Goal: Task Accomplishment & Management: Manage account settings

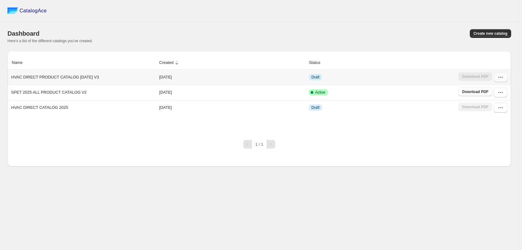
click at [499, 81] on button "button" at bounding box center [500, 77] width 14 height 10
click at [505, 123] on span "Edit" at bounding box center [497, 123] width 32 height 6
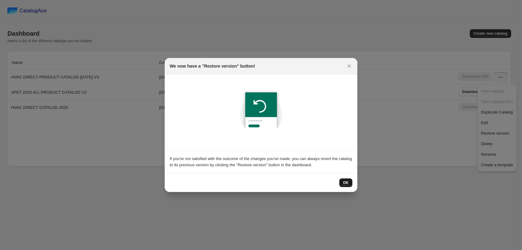
click at [349, 179] on button "OK" at bounding box center [345, 183] width 13 height 9
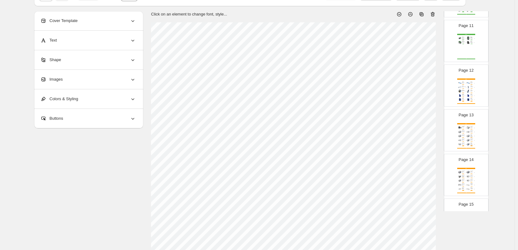
scroll to position [31, 0]
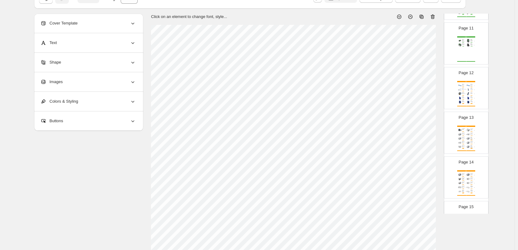
click at [465, 94] on div "$ 254.29" at bounding box center [465, 94] width 1 height 0
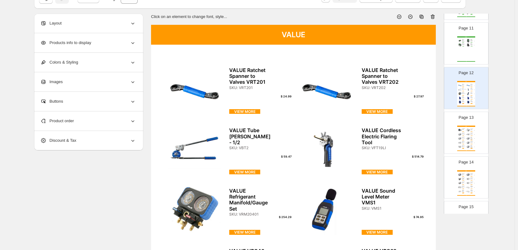
click at [468, 124] on div "Page 13 VALUE VALUE Oil Mist Filter for VRD pumps SKU: VOT30B $ 297.41 VIEW MOR…" at bounding box center [464, 131] width 39 height 42
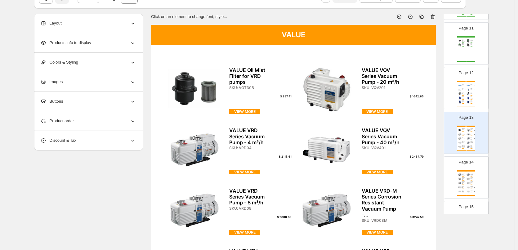
click at [469, 170] on div "Page 14 VALUE VALUE VRD Series Vacuum Pump - 24 m³/h SKU: VRD24 $ 4478.36 VIEW …" at bounding box center [464, 175] width 39 height 42
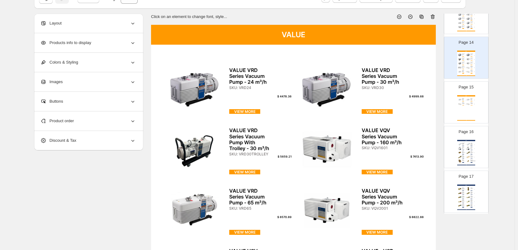
scroll to position [590, 0]
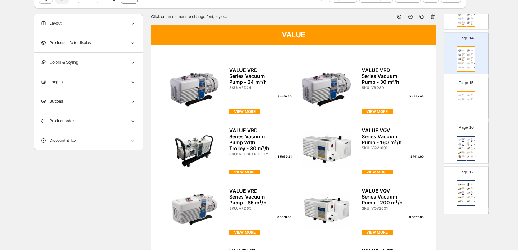
click at [465, 102] on div "VALUE VALUE - VBP Series ROOTS Pump - VBP300 SKU: VBP300 $ 12968.16 VIEW MORE V…" at bounding box center [467, 103] width 18 height 25
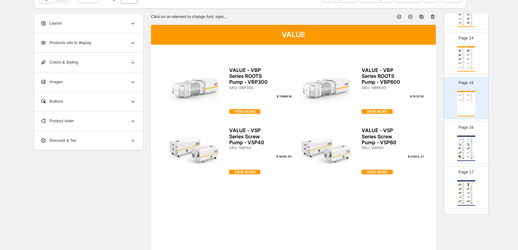
click at [470, 134] on div "Page 16 JAVAC JAVAC 8mm (ID) Plutone Hose (With Spiral Steel Reinf... SKU: C103…" at bounding box center [464, 141] width 39 height 42
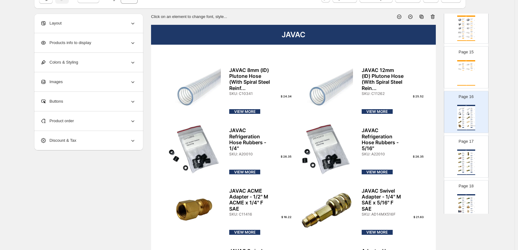
scroll to position [621, 0]
click at [471, 156] on div "JAVAC Refrigeration Ball Valve - 1/4" F SAE x 1/4" M..." at bounding box center [472, 157] width 3 height 2
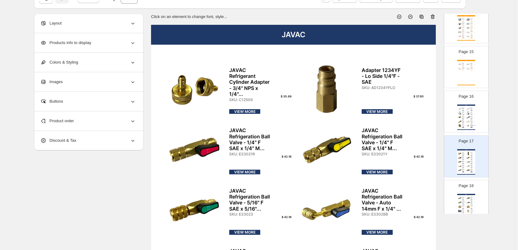
click at [470, 79] on div "VALUE VALUE - VBP Series ROOTS Pump - VBP300 SKU: VBP300 $ 12968.16 VIEW MORE V…" at bounding box center [467, 72] width 18 height 25
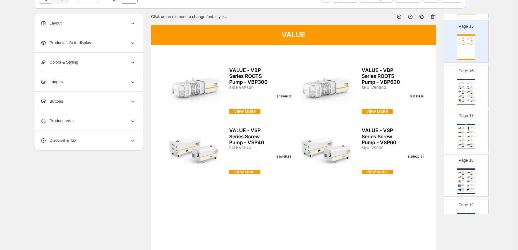
scroll to position [714, 0]
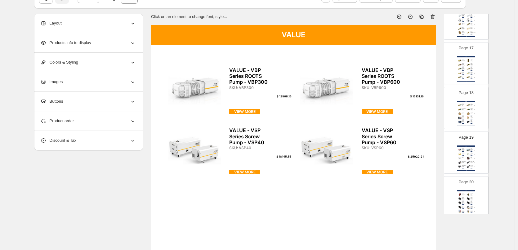
click at [468, 72] on img at bounding box center [469, 73] width 4 height 4
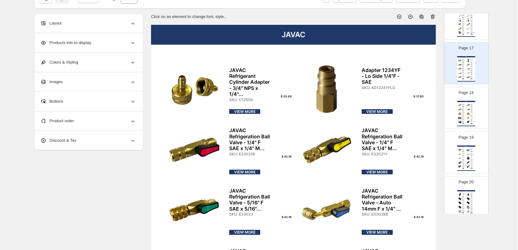
click at [469, 103] on div "JAVAC JAVAC Refrigeration Ball Valve - 5/16" F SAE x 3/8" ... SKU: ECBS56FM $ 4…" at bounding box center [467, 113] width 18 height 25
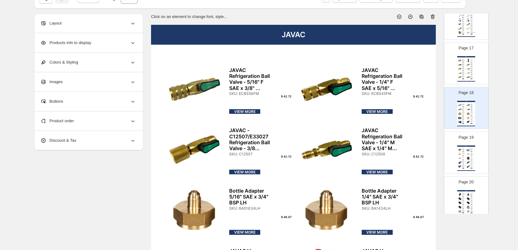
click at [471, 146] on div "JAVAC" at bounding box center [467, 146] width 18 height 1
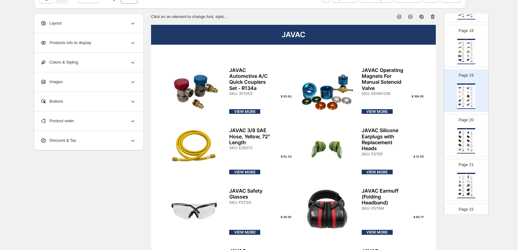
click at [471, 145] on div "JAVAC 2-Valve Automotive Refrigerant Manifold Set - ..." at bounding box center [472, 145] width 3 height 2
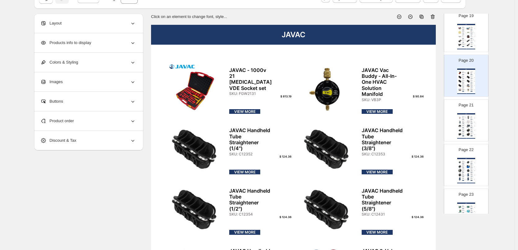
scroll to position [838, 0]
click at [471, 145] on p "Page 22" at bounding box center [466, 147] width 15 height 6
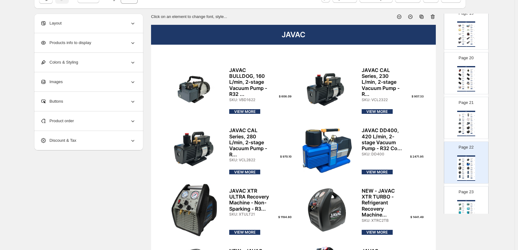
click at [465, 123] on div "JAVAC Pro-Charge 3 Refrigerant Charging Scale SKU: C12626" at bounding box center [465, 123] width 4 height 2
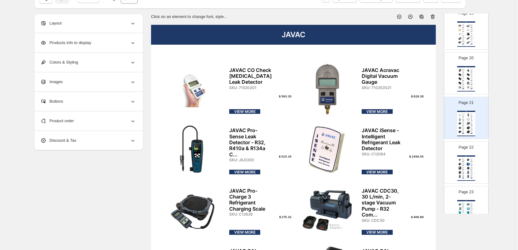
scroll to position [931, 0]
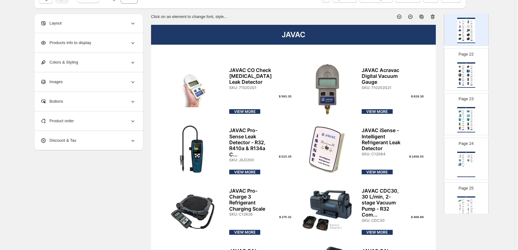
click at [465, 111] on div "JAVAC Portable Refrigerant Recovery Machine SKU: CM5000" at bounding box center [465, 111] width 4 height 3
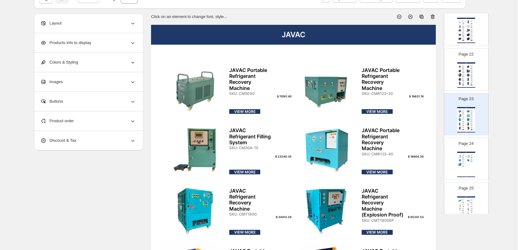
click at [472, 160] on div "JAVAC Refrigerant Recovery System (Explosion Proof)" at bounding box center [472, 160] width 3 height 2
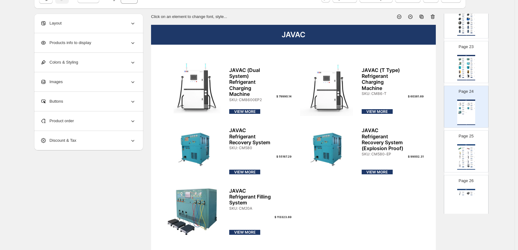
scroll to position [993, 0]
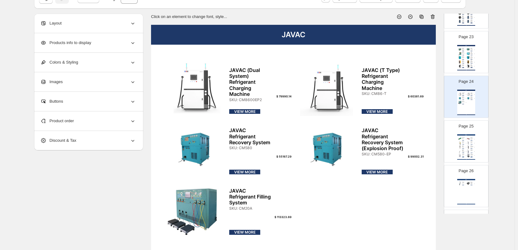
click at [471, 134] on div "INFICON" at bounding box center [467, 134] width 18 height 1
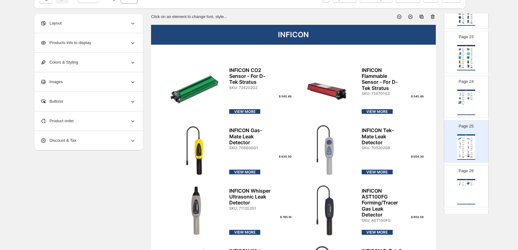
click at [467, 100] on img at bounding box center [469, 99] width 4 height 4
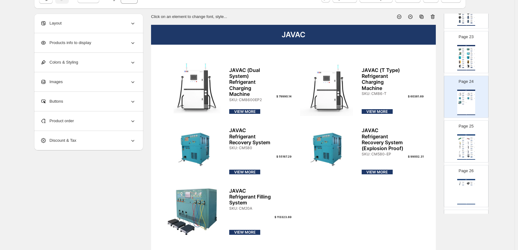
click at [470, 139] on div "INFICON INFICON CO2 Sensor - For D-Tek Stratus SKU: 724202G2 $ 545.49 VIEW MORE…" at bounding box center [467, 146] width 18 height 25
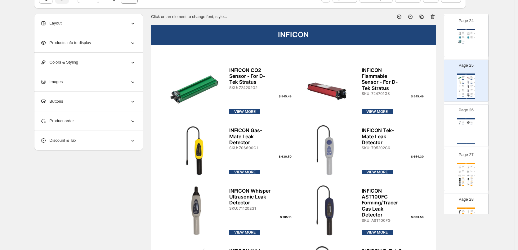
scroll to position [1056, 0]
click at [470, 116] on div "Page 26 INFICON INFICON D-Tek Stratus Leak Detector SKU: 724202G11 $ 1987.90 VI…" at bounding box center [464, 122] width 39 height 42
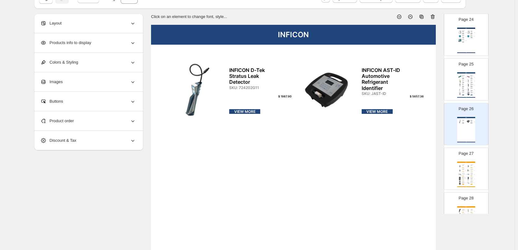
click at [473, 178] on div "Testo 175 H1 Temperature & Humidity Logger" at bounding box center [472, 178] width 3 height 2
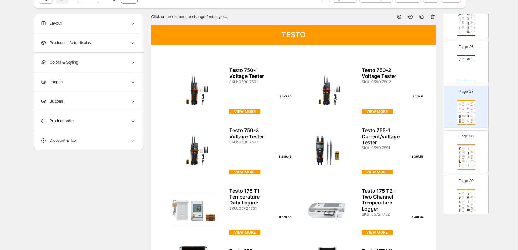
click at [473, 158] on div "TESTO Testo 830 T2 Kit - 2 Point IR Thermometer SKU: 0560 8312 $ 238.96 VIEW MO…" at bounding box center [467, 156] width 18 height 25
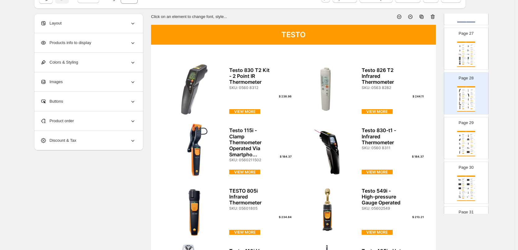
scroll to position [1180, 0]
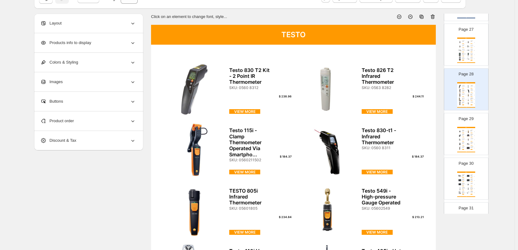
click at [469, 144] on img at bounding box center [469, 144] width 4 height 4
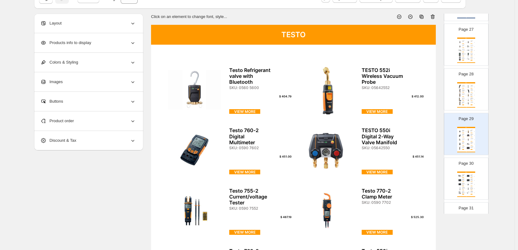
click at [469, 177] on img at bounding box center [469, 176] width 4 height 4
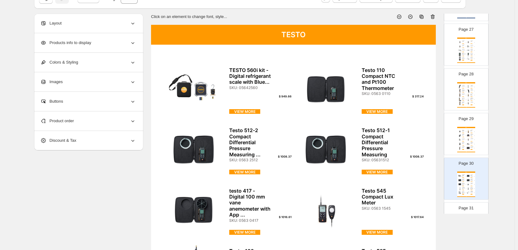
scroll to position [1211, 0]
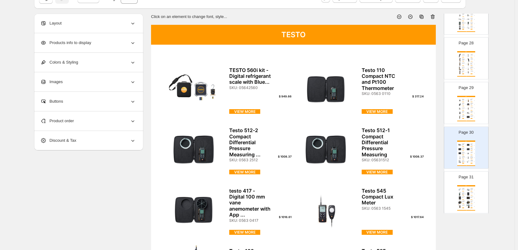
click at [471, 187] on div "TESTO" at bounding box center [467, 185] width 18 height 1
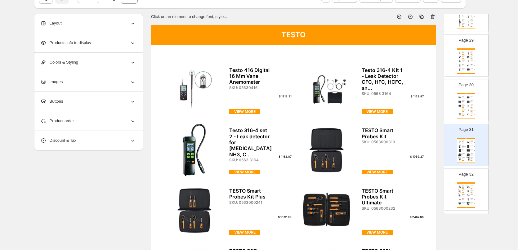
scroll to position [1273, 0]
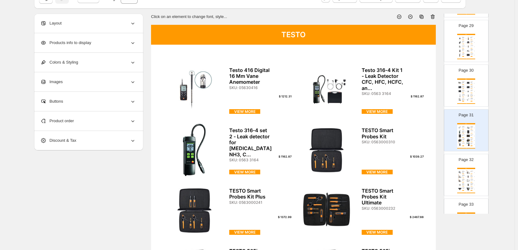
click at [469, 183] on img at bounding box center [469, 185] width 4 height 4
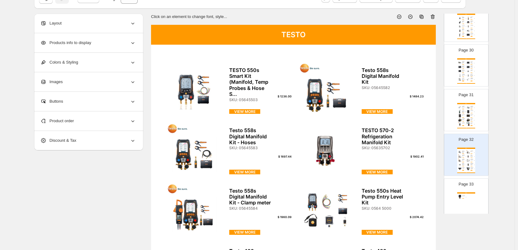
scroll to position [1304, 0]
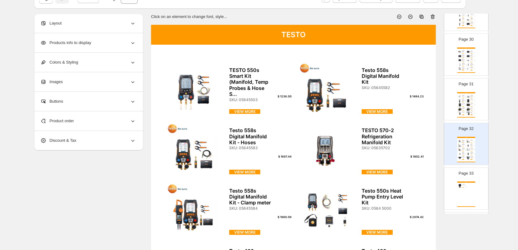
click at [469, 182] on div "TESTO" at bounding box center [467, 182] width 18 height 1
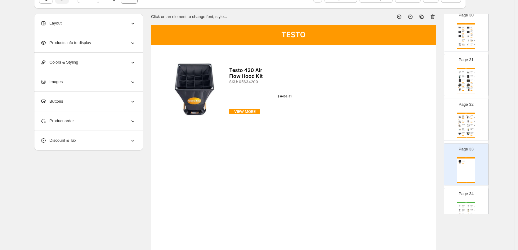
scroll to position [1366, 0]
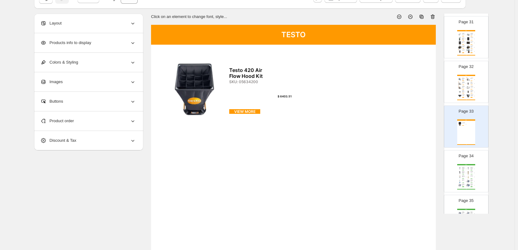
click at [469, 175] on div "WIPCOOL ROCKER Moisture Trap / Vacuum Regulator for 300/400/... SKU: R16730106 …" at bounding box center [467, 176] width 18 height 25
type input "**"
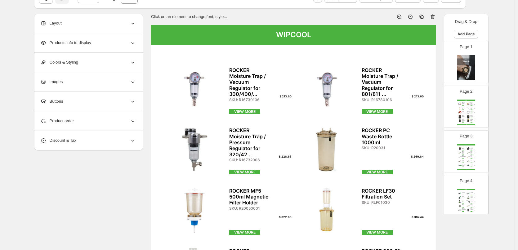
scroll to position [0, 0]
